Goal: Transaction & Acquisition: Purchase product/service

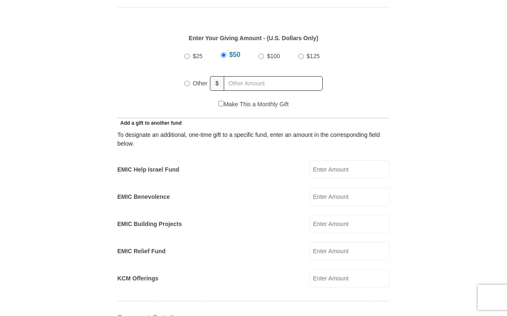
scroll to position [385, 0]
click at [198, 80] on span "Other" at bounding box center [200, 83] width 15 height 7
click at [190, 81] on input "Other" at bounding box center [186, 83] width 5 height 5
radio input "true"
click at [260, 79] on input "80" at bounding box center [275, 83] width 96 height 15
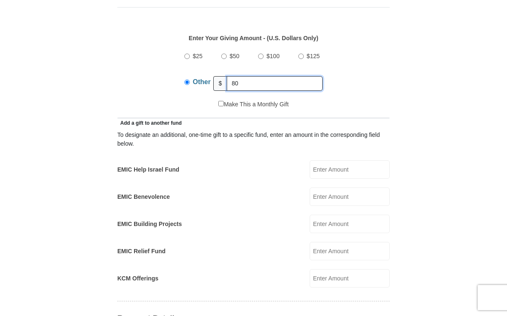
type input "8"
click at [360, 164] on input "EMIC Help Israel Fund" at bounding box center [349, 169] width 80 height 18
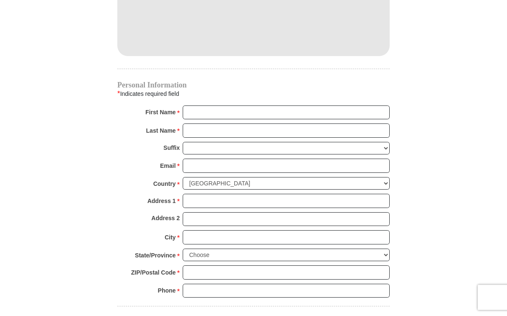
scroll to position [787, 0]
type input "80"
click at [206, 106] on input "First Name *" at bounding box center [286, 113] width 207 height 14
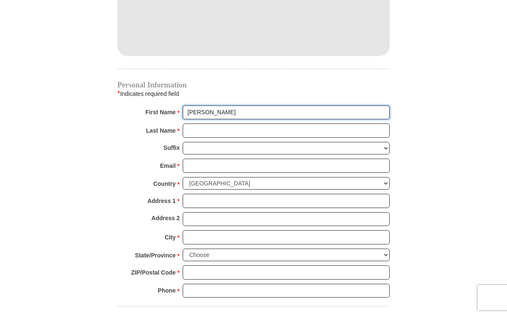
type input "Linda"
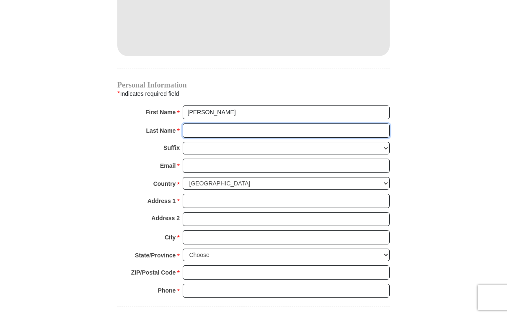
click at [202, 124] on input "Last Name *" at bounding box center [286, 131] width 207 height 14
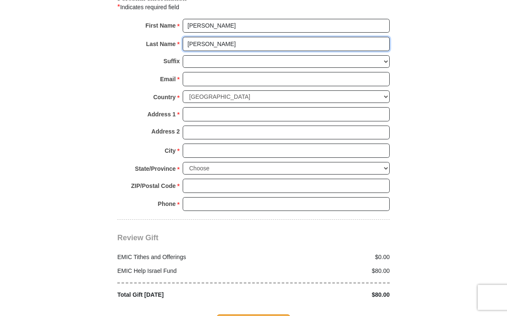
type input "Buckner"
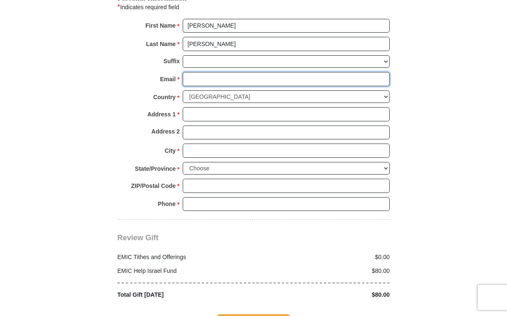
click at [201, 72] on input "Email *" at bounding box center [286, 79] width 207 height 14
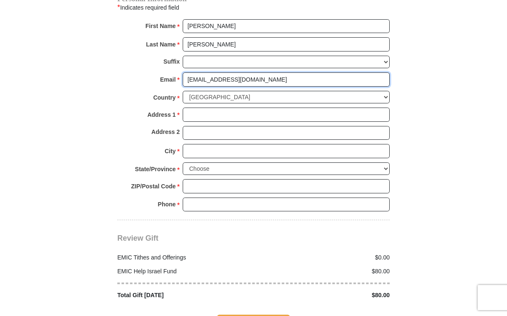
type input "lindabuckner96@yahoo.com"
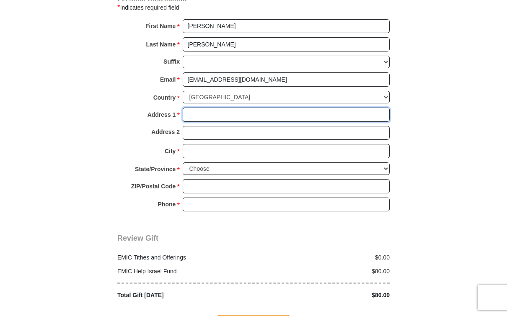
click at [203, 108] on input "Address 1 *" at bounding box center [286, 115] width 207 height 14
type input "25035 98th Pl S"
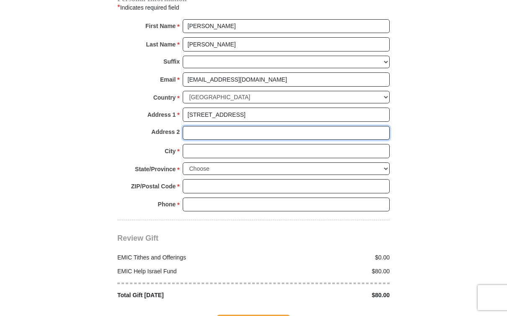
click at [207, 126] on input "Address 2" at bounding box center [286, 133] width 207 height 14
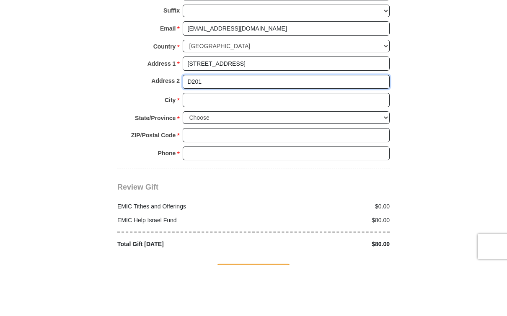
type input "D201"
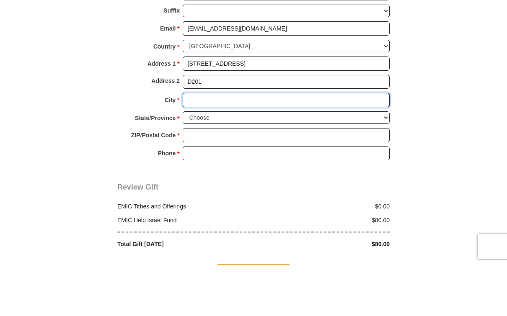
click at [201, 144] on input "City *" at bounding box center [286, 151] width 207 height 14
type input "Kent"
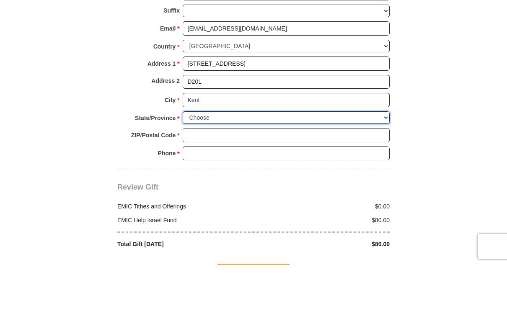
click at [227, 162] on select "Choose Alabama Alaska American Samoa Arizona Arkansas Armed Forces Americas Arm…" at bounding box center [286, 168] width 207 height 13
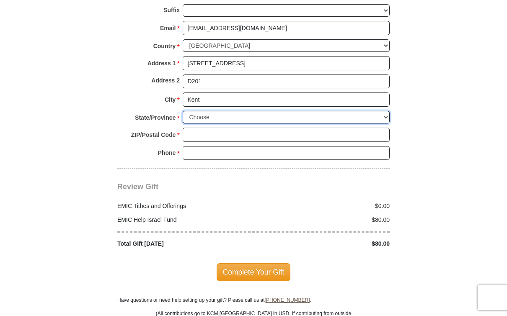
select select "WA"
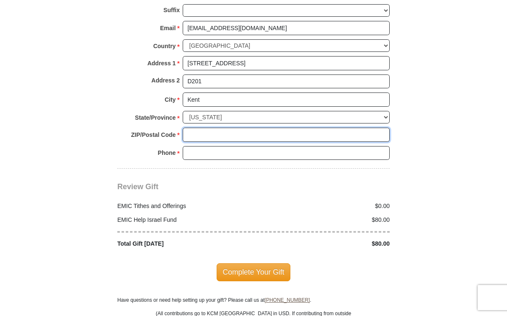
click at [201, 128] on input "ZIP/Postal Code *" at bounding box center [286, 135] width 207 height 14
type input "98030"
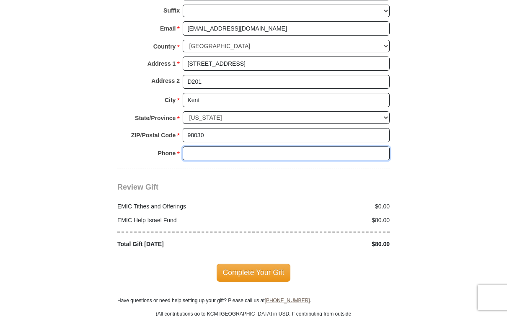
click at [203, 147] on input "Phone * *" at bounding box center [286, 154] width 207 height 14
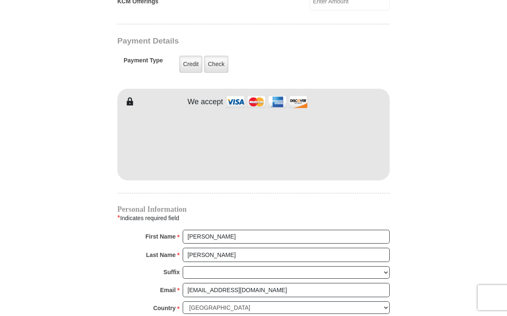
scroll to position [658, 0]
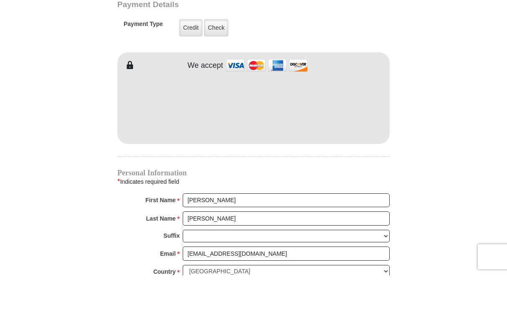
type input "253-882-4109"
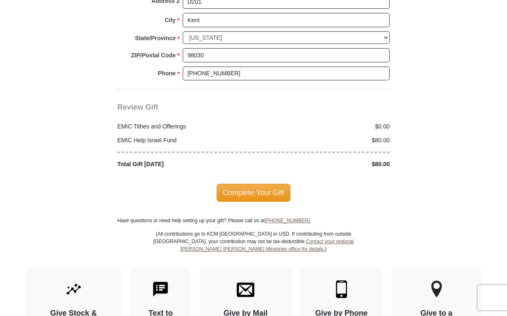
scroll to position [1007, 0]
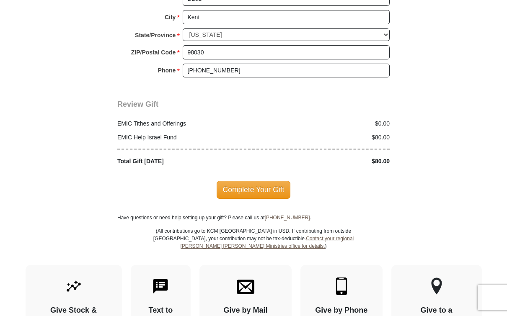
click at [254, 181] on span "Complete Your Gift" at bounding box center [253, 190] width 74 height 18
